Goal: Information Seeking & Learning: Learn about a topic

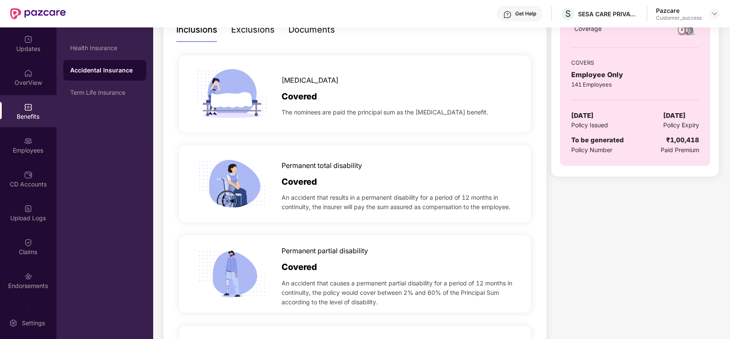
scroll to position [171, 0]
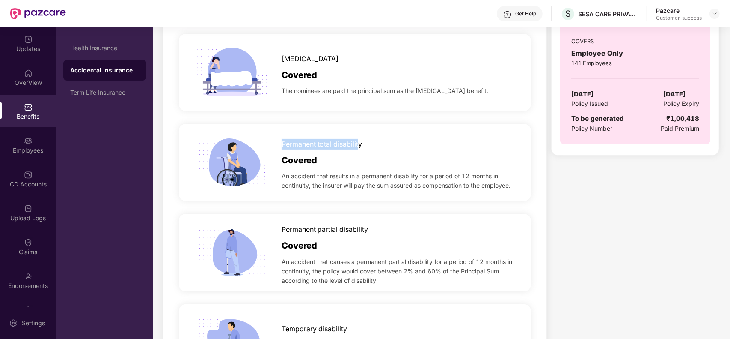
drag, startPoint x: 282, startPoint y: 146, endPoint x: 360, endPoint y: 146, distance: 77.9
click at [360, 146] on span "Permanent total disability" at bounding box center [322, 144] width 80 height 11
copy span "Permanent total disability"
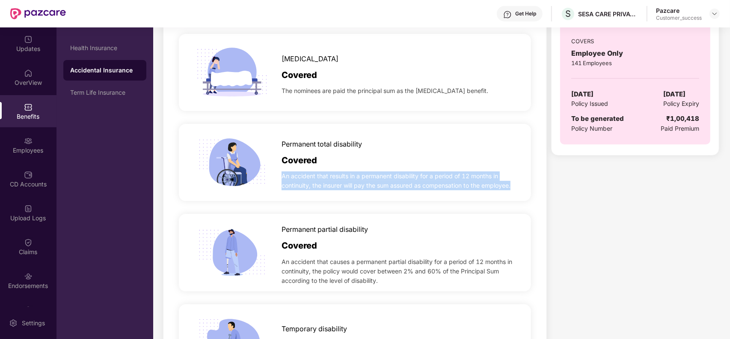
drag, startPoint x: 514, startPoint y: 184, endPoint x: 283, endPoint y: 177, distance: 231.2
click at [283, 177] on span "An accident that results in a permanent disability for a period of 12 months in…" at bounding box center [399, 180] width 235 height 19
copy span "An accident that results in a permanent disability for a period of 12 months in…"
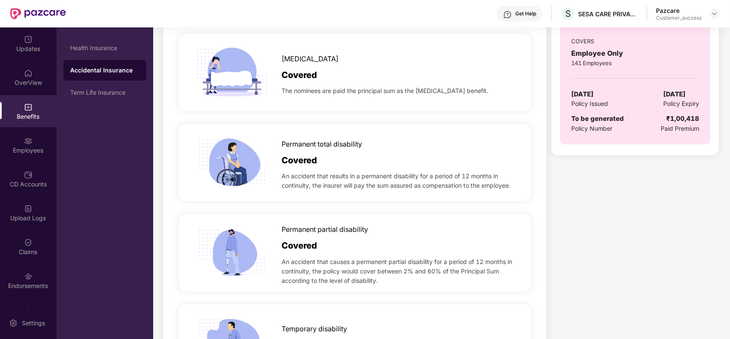
click at [373, 233] on div "Permanent partial disability" at bounding box center [399, 227] width 235 height 15
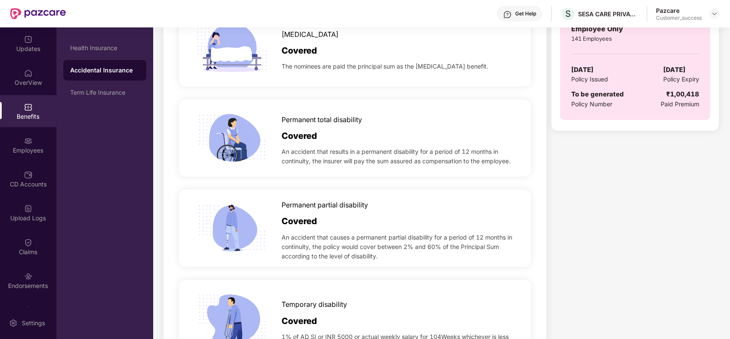
scroll to position [214, 0]
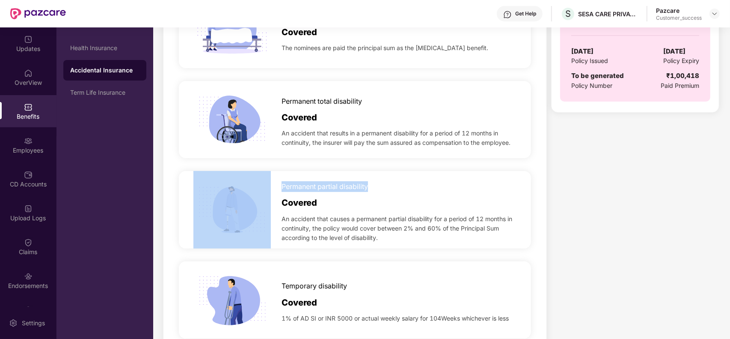
drag, startPoint x: 370, startPoint y: 186, endPoint x: 279, endPoint y: 183, distance: 90.8
click at [279, 183] on div "Permanent partial disability Covered An accident that causes a permanent partia…" at bounding box center [355, 209] width 352 height 77
copy div "Permanent partial disability"
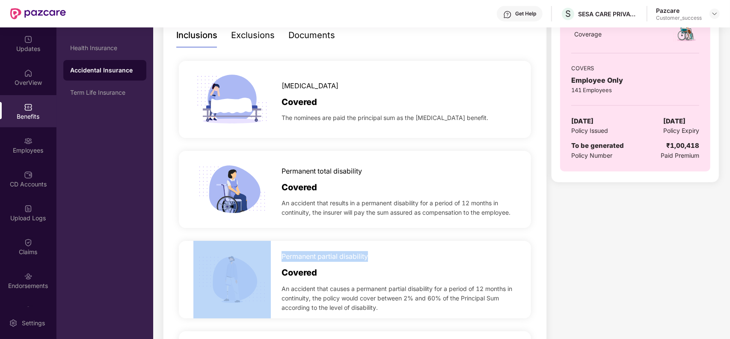
scroll to position [107, 0]
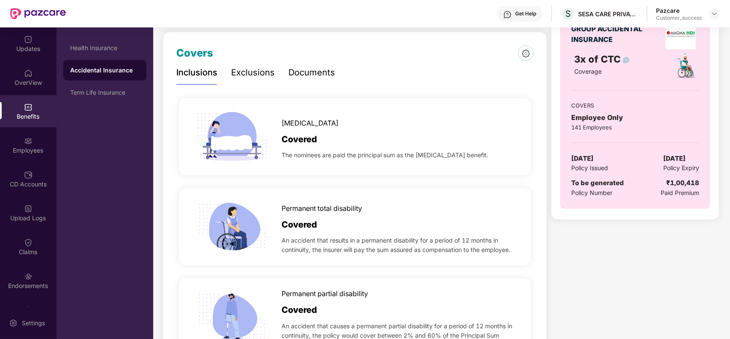
click at [370, 148] on div "The nominees are paid the principal sum as the accidental death benefit." at bounding box center [399, 153] width 235 height 14
click at [463, 277] on div "Permanent partial disability Covered An accident that causes a permanent partia…" at bounding box center [354, 316] width 357 height 90
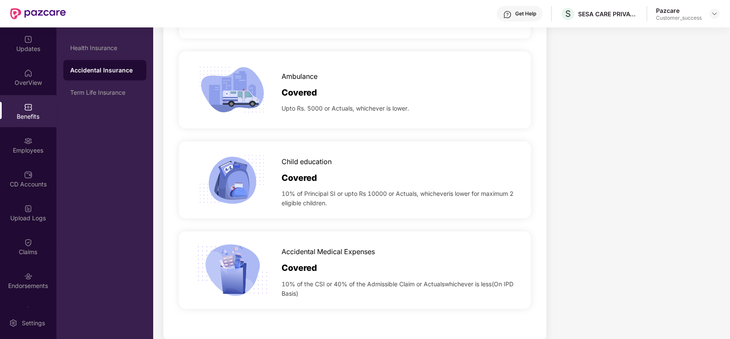
scroll to position [529, 0]
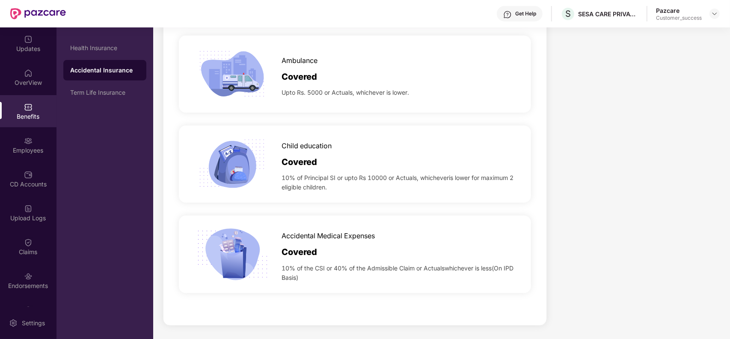
click at [518, 197] on div "Child education Covered 10% of Principal SI or upto Rs 10000 or Actuals, whiche…" at bounding box center [355, 163] width 352 height 77
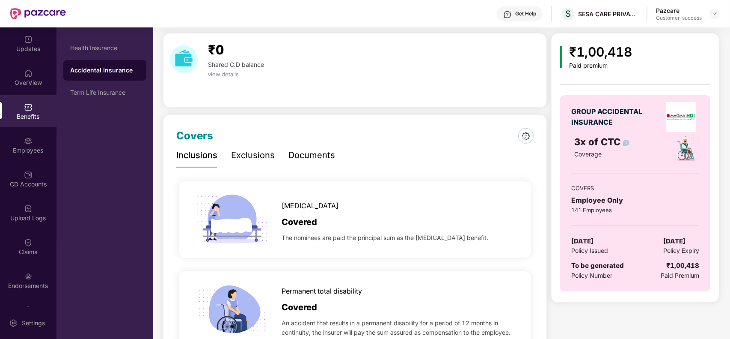
scroll to position [0, 0]
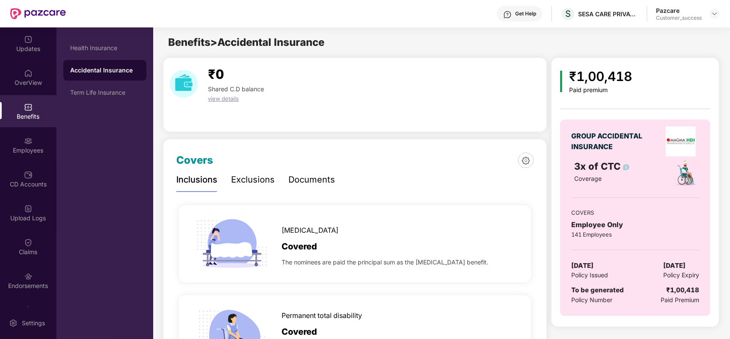
click at [251, 180] on div "Exclusions" at bounding box center [253, 179] width 44 height 13
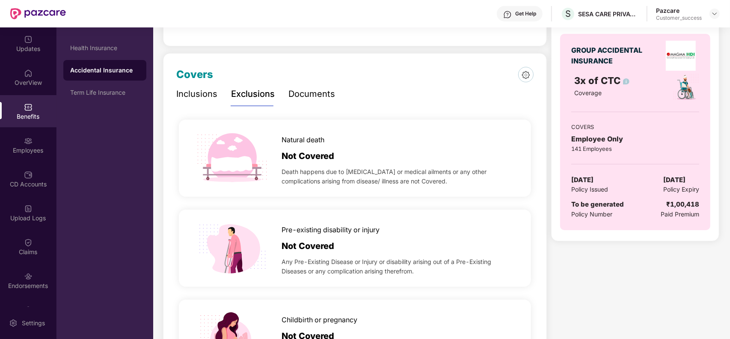
scroll to position [64, 0]
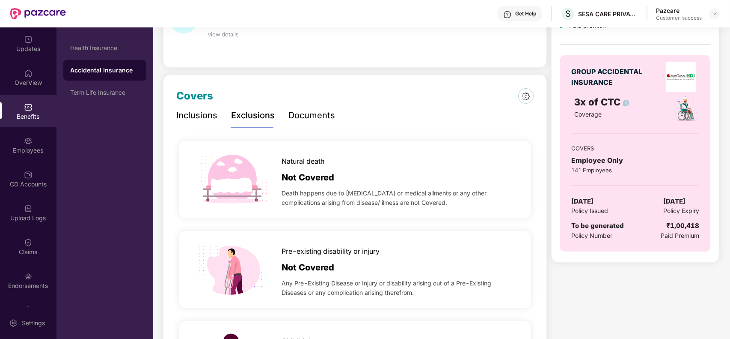
click at [203, 118] on div "Inclusions" at bounding box center [196, 115] width 41 height 13
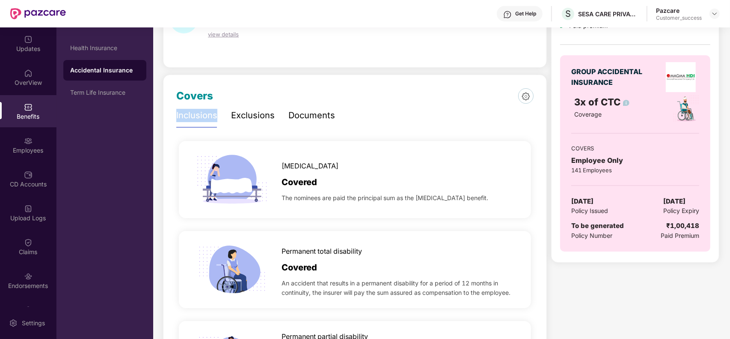
drag, startPoint x: 217, startPoint y: 118, endPoint x: 175, endPoint y: 118, distance: 41.9
copy div "Inclusions"
click at [262, 114] on div "Exclusions" at bounding box center [253, 115] width 44 height 13
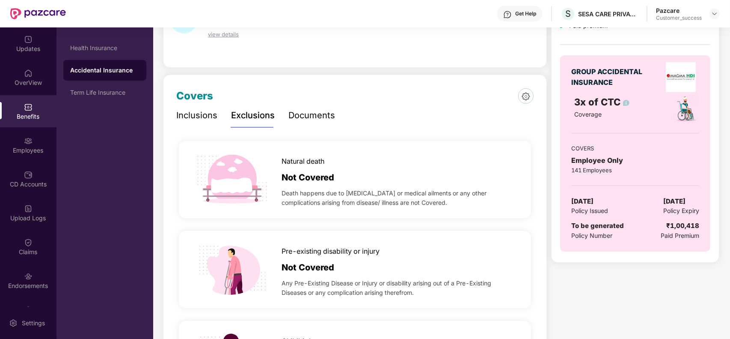
click at [279, 118] on div "Inclusions Exclusions Documents" at bounding box center [255, 116] width 159 height 24
drag, startPoint x: 275, startPoint y: 118, endPoint x: 229, endPoint y: 116, distance: 45.8
click at [229, 116] on div "Inclusions Exclusions Documents" at bounding box center [255, 116] width 159 height 24
copy div "Exclusions"
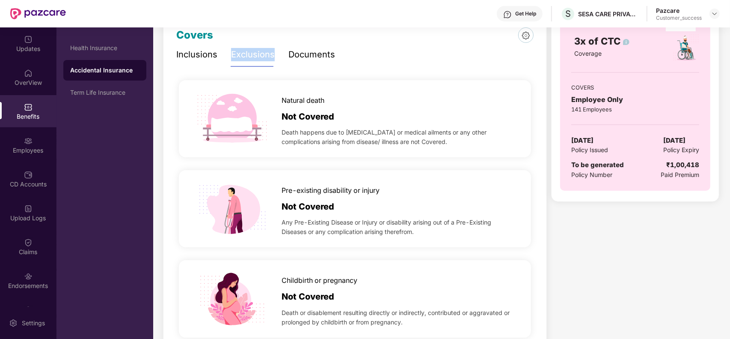
scroll to position [0, 0]
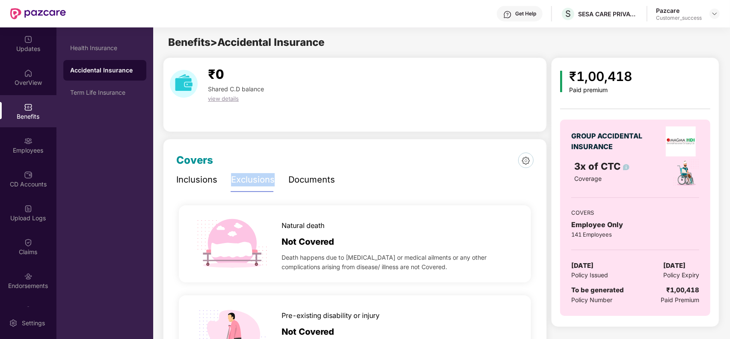
click at [680, 140] on img at bounding box center [681, 141] width 30 height 30
click at [110, 92] on div "Term Life Insurance" at bounding box center [104, 92] width 69 height 7
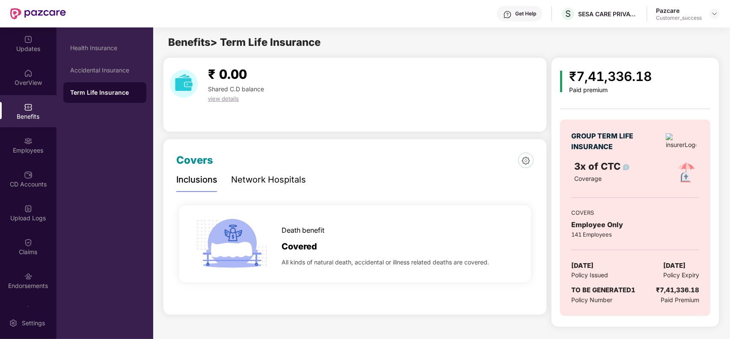
click at [281, 185] on div "Network Hospitals" at bounding box center [268, 179] width 75 height 13
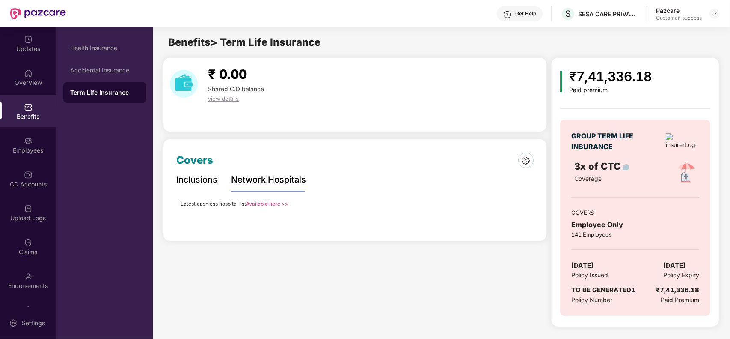
click at [193, 177] on div "Inclusions" at bounding box center [196, 179] width 41 height 13
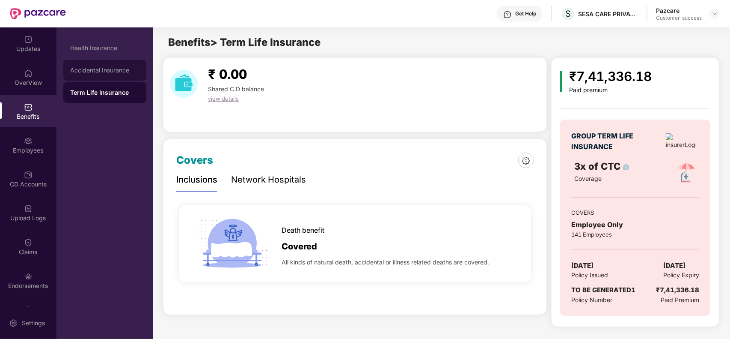
click at [116, 75] on div "Accidental Insurance" at bounding box center [104, 70] width 83 height 21
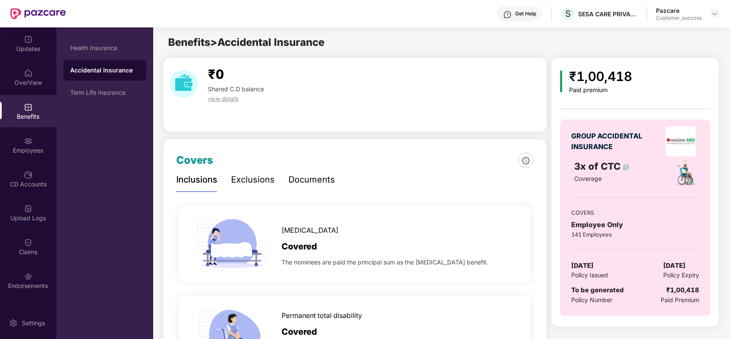
drag, startPoint x: 224, startPoint y: 40, endPoint x: 326, endPoint y: 41, distance: 101.9
click at [324, 41] on span "Benefits > Accidental Insurance" at bounding box center [246, 42] width 156 height 12
copy span "Accidental Insurance"
click at [114, 89] on div "Term Life Insurance" at bounding box center [104, 92] width 69 height 7
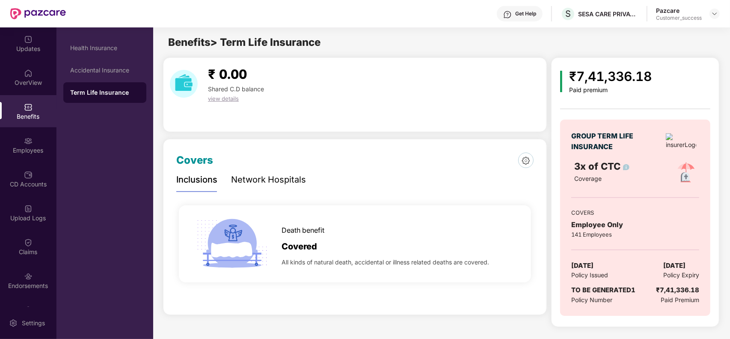
click at [224, 43] on span "Benefits > Term Life Insurance" at bounding box center [244, 42] width 152 height 12
drag, startPoint x: 224, startPoint y: 43, endPoint x: 320, endPoint y: 39, distance: 95.9
click at [320, 39] on span "Benefits > Term Life Insurance" at bounding box center [244, 42] width 152 height 12
copy span "Term Life Insurance"
